Goal: Information Seeking & Learning: Learn about a topic

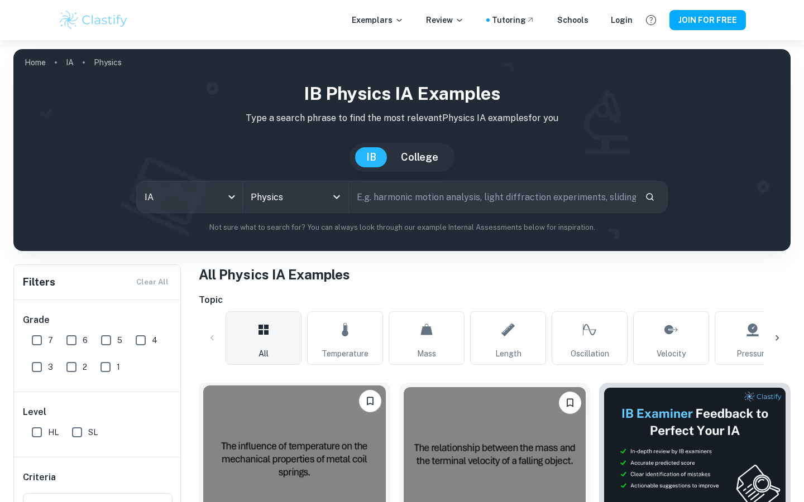
scroll to position [236, 0]
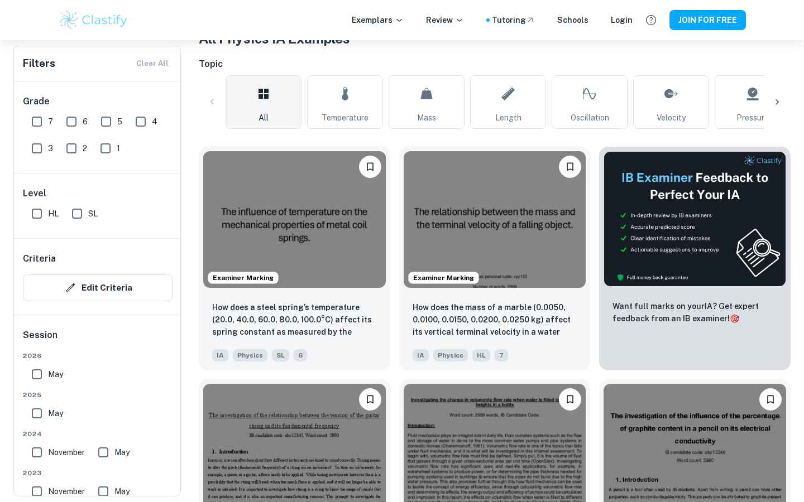
click at [78, 217] on input "SL" at bounding box center [77, 214] width 22 height 22
checkbox input "true"
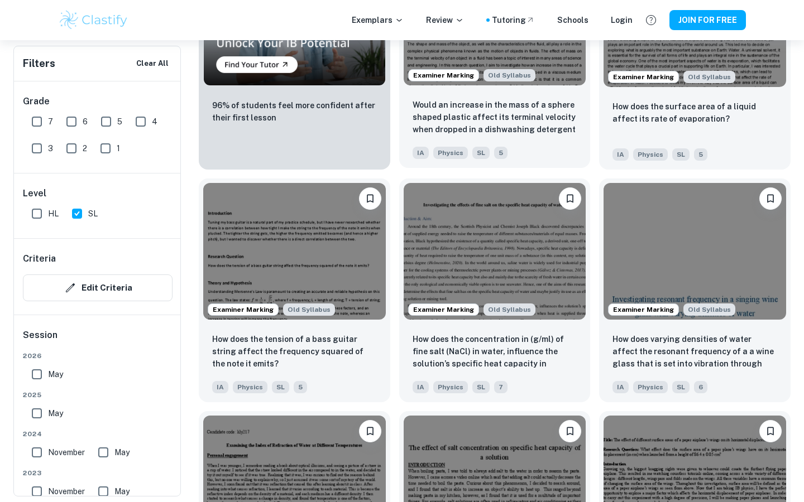
scroll to position [929, 0]
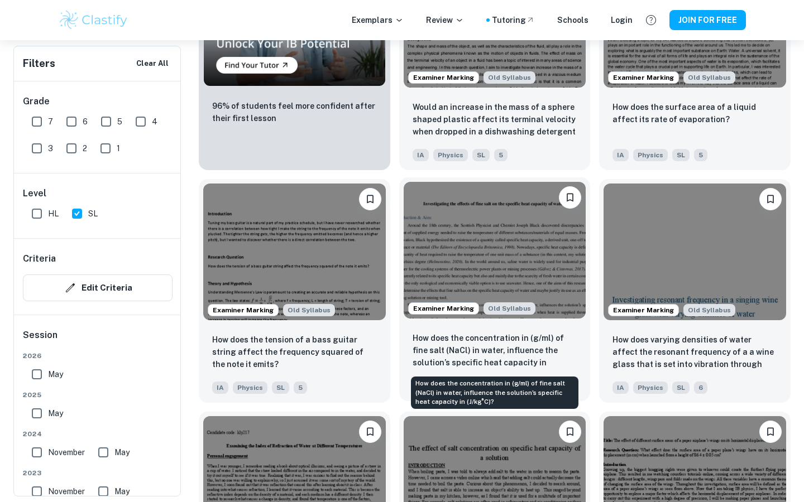
click at [500, 366] on p "How does the concentration in (g/ml) of fine salt (NaCl) in water, influence th…" at bounding box center [494, 351] width 165 height 38
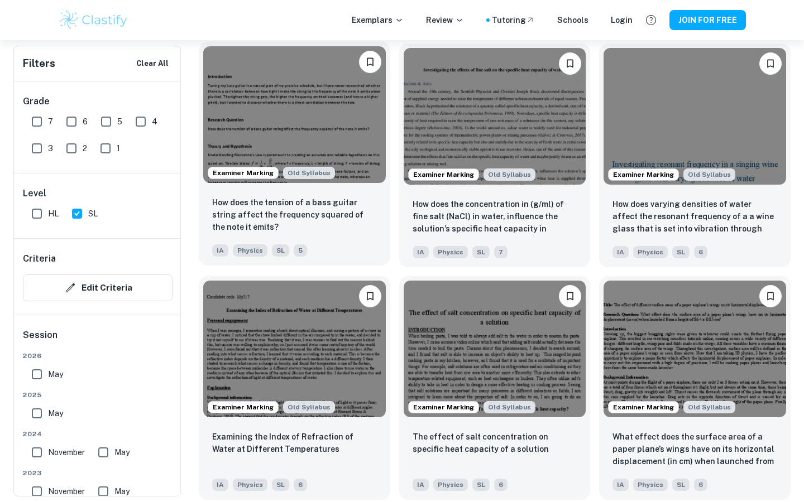
scroll to position [1867, 0]
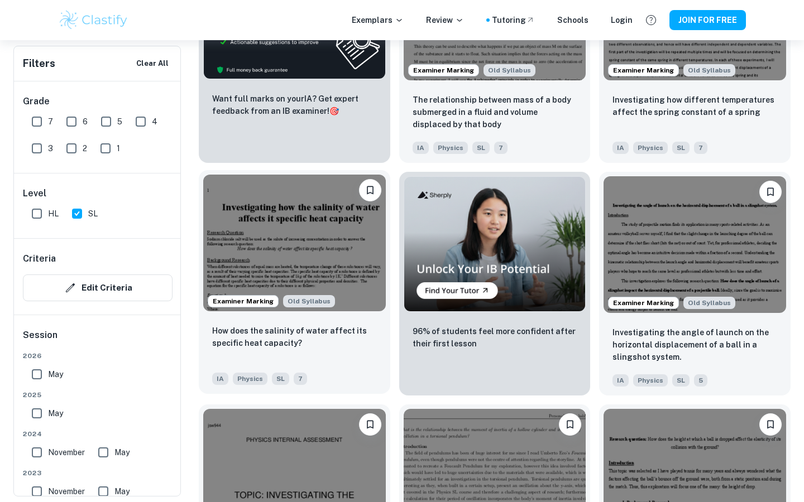
click at [335, 238] on img at bounding box center [294, 243] width 182 height 137
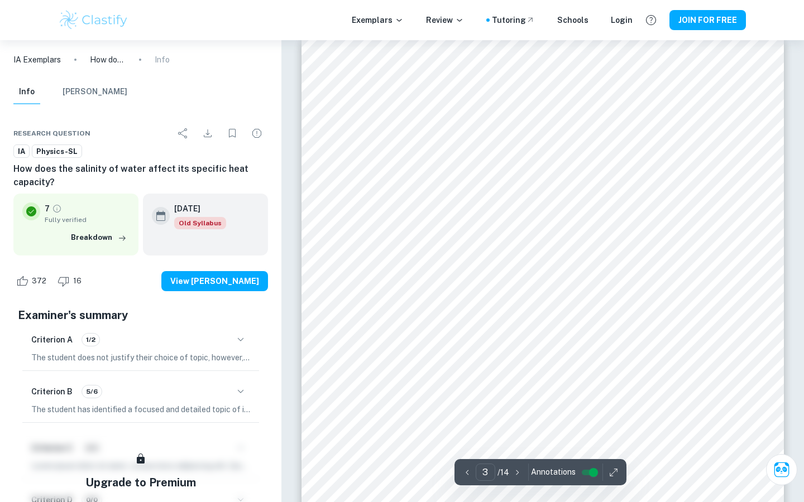
scroll to position [1425, 0]
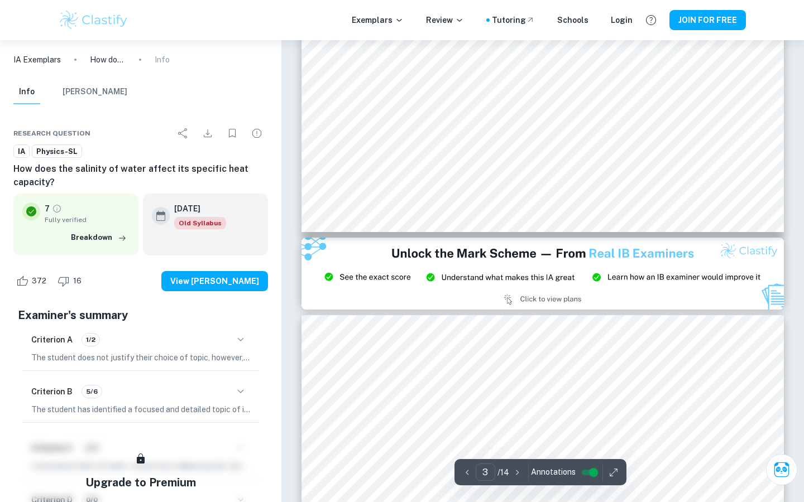
type input "2"
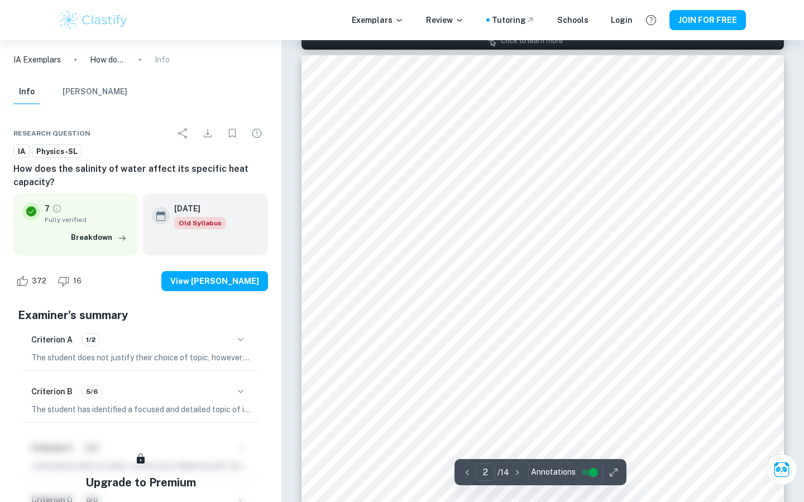
scroll to position [699, 0]
